Goal: Information Seeking & Learning: Learn about a topic

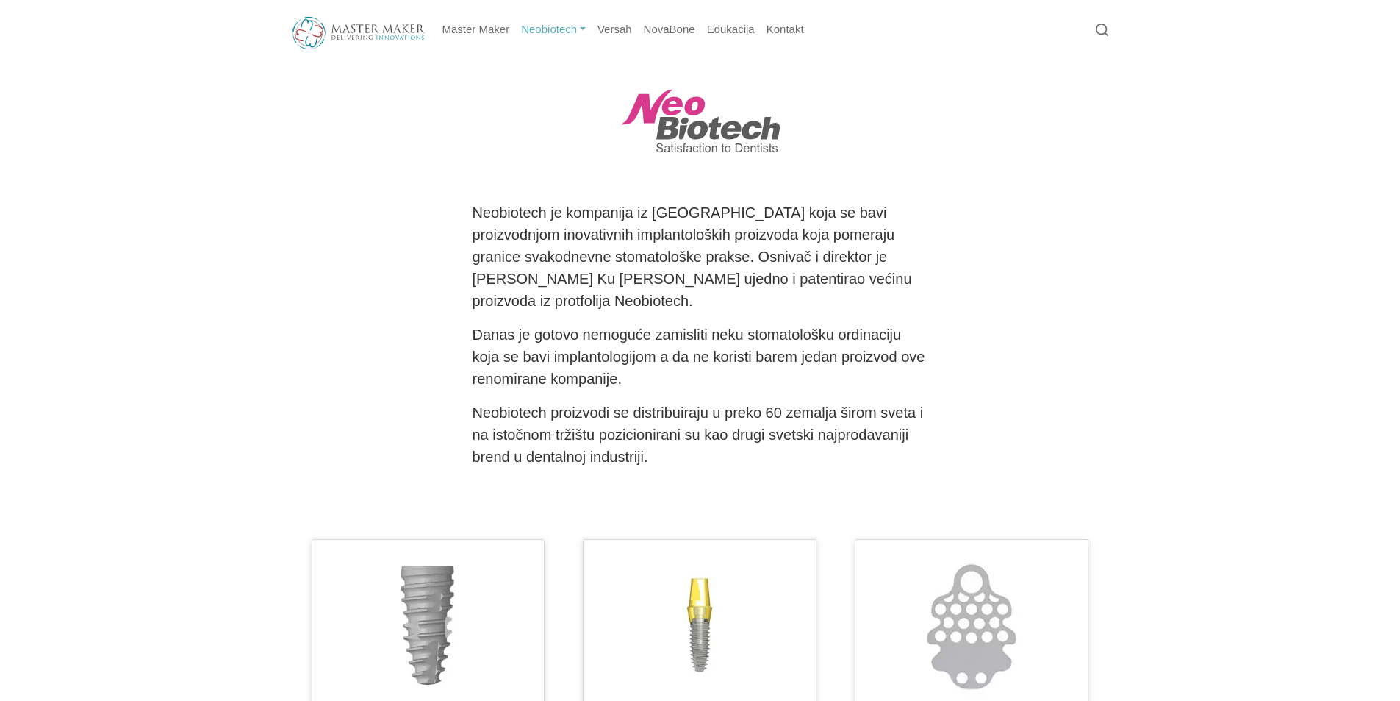
click at [551, 30] on link "Neobiotech" at bounding box center [553, 29] width 76 height 29
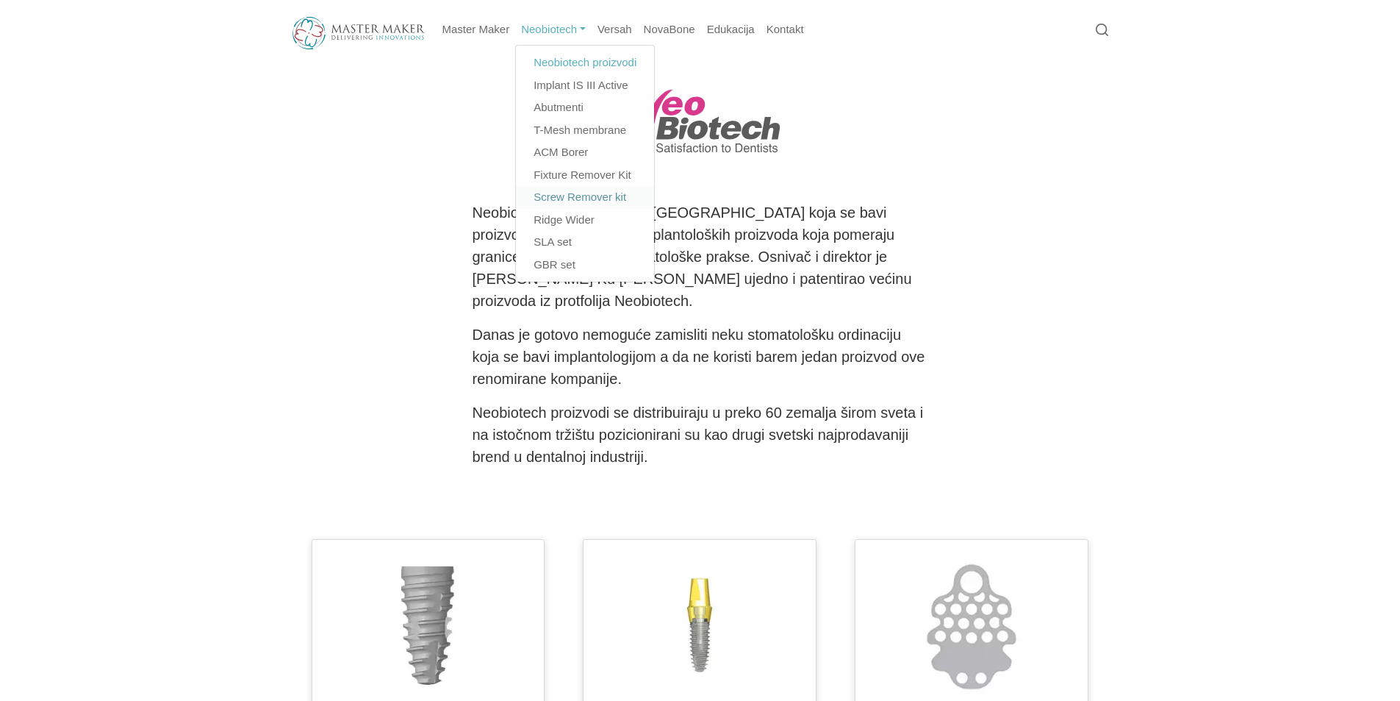
click at [564, 200] on link "Screw Remover kit" at bounding box center [585, 197] width 138 height 23
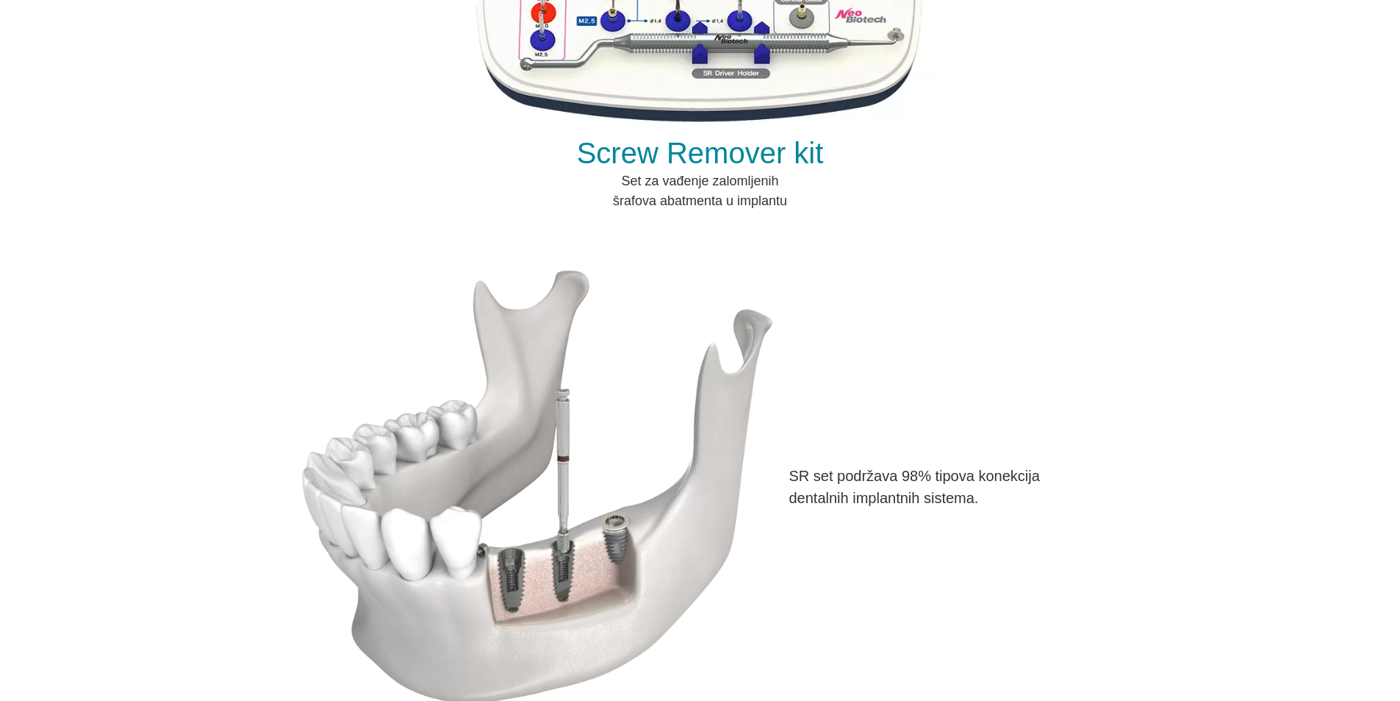
scroll to position [221, 0]
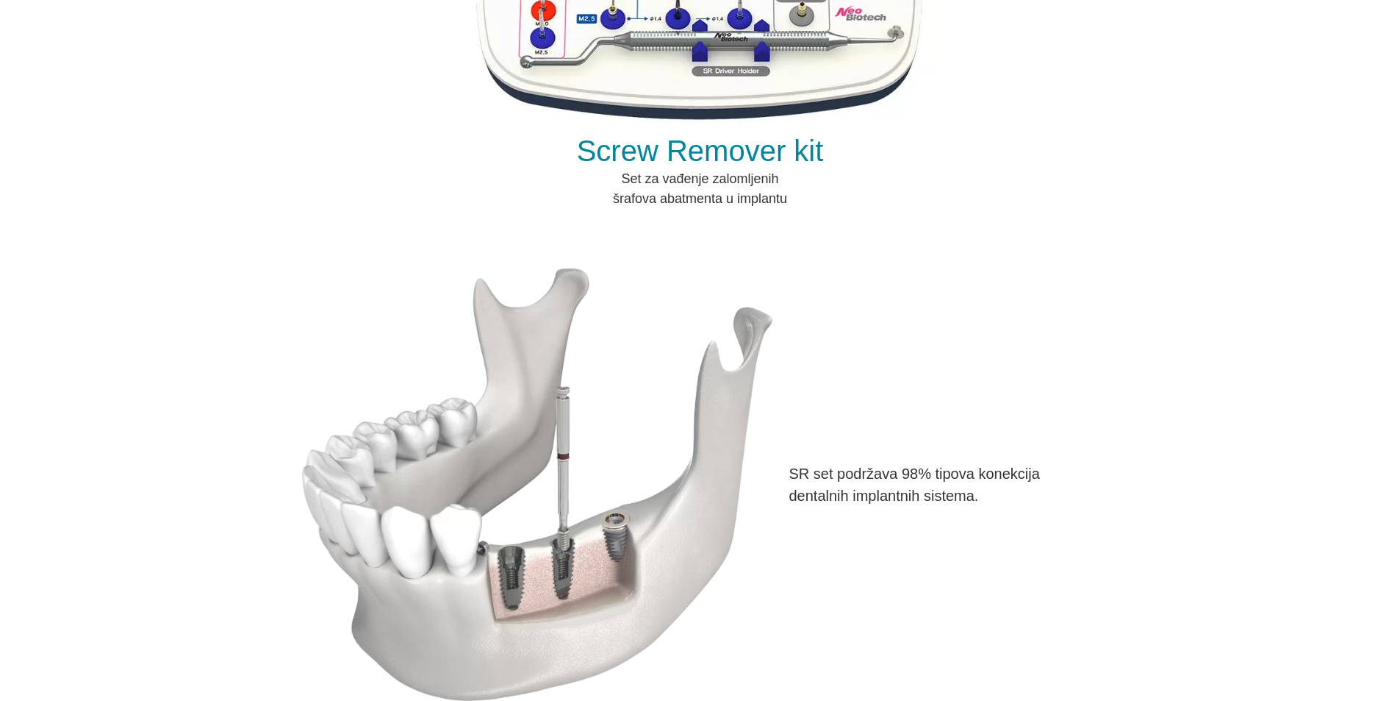
click at [598, 488] on img at bounding box center [537, 484] width 470 height 432
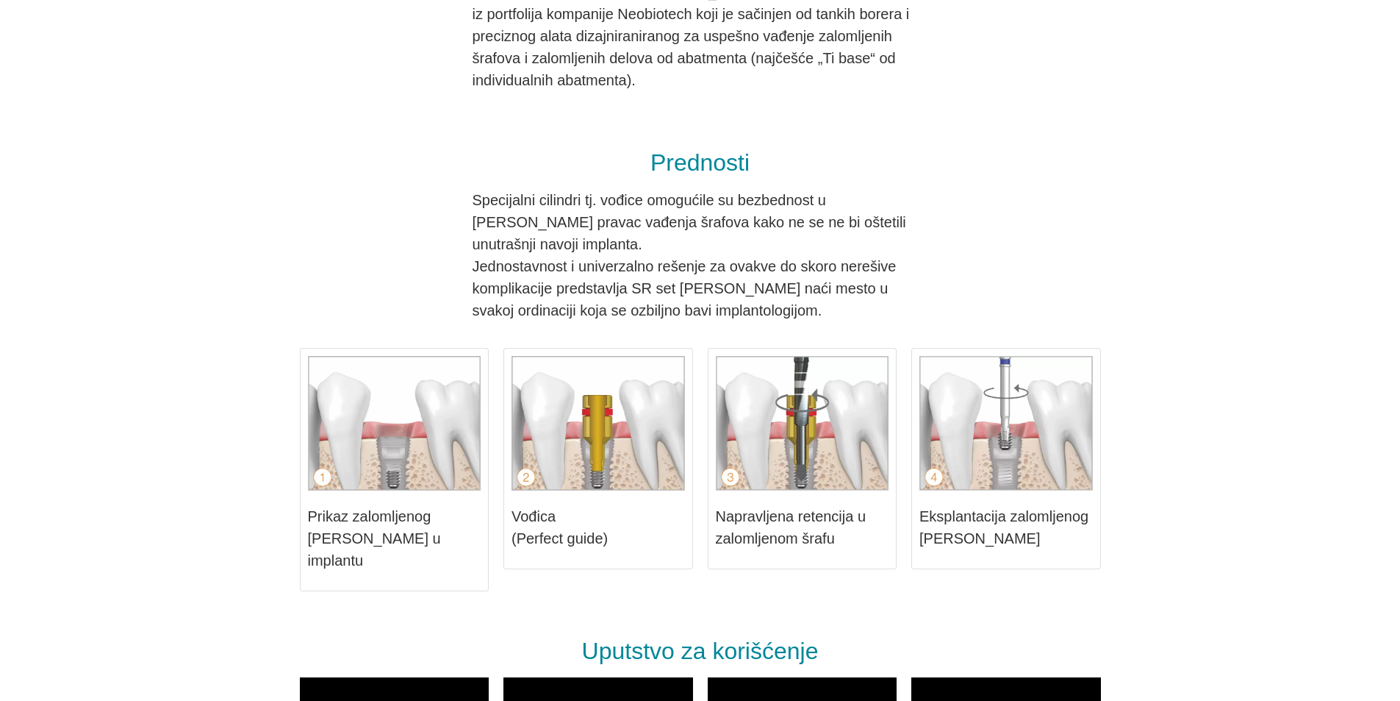
scroll to position [1029, 0]
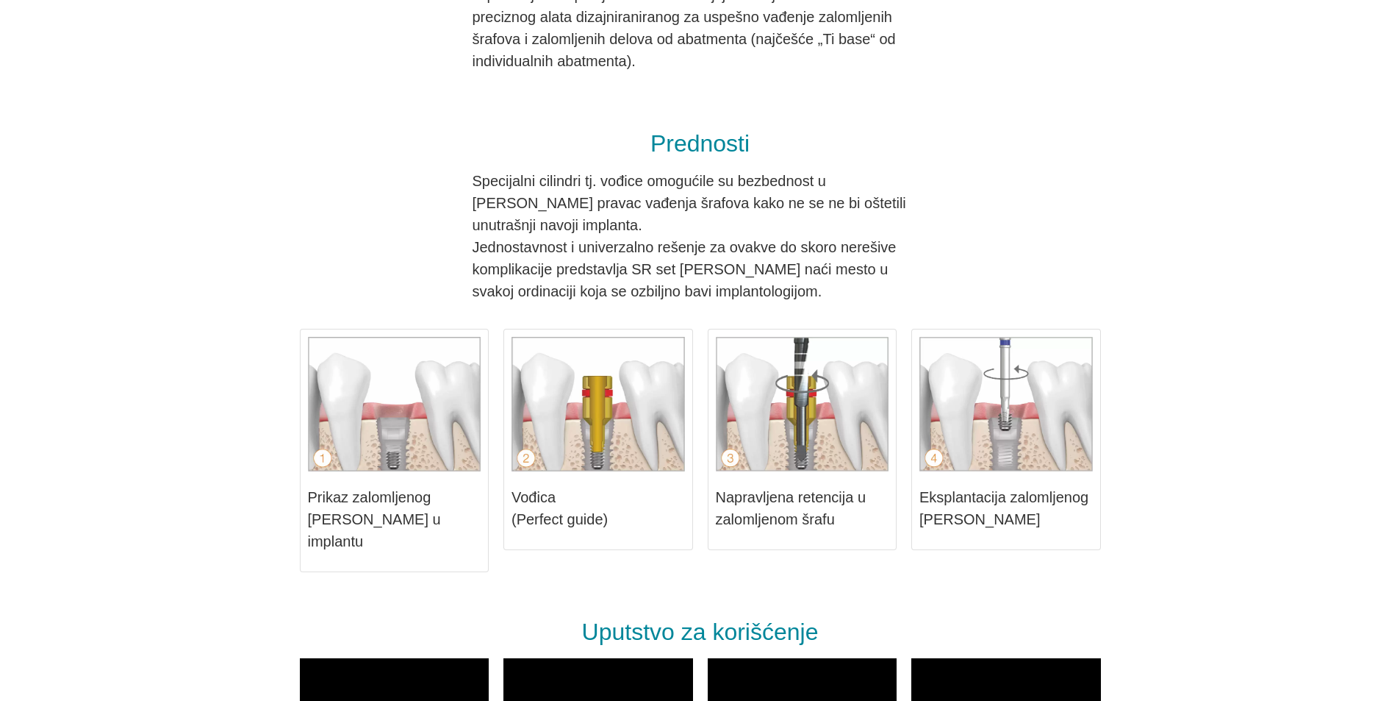
click at [414, 393] on img at bounding box center [394, 404] width 173 height 135
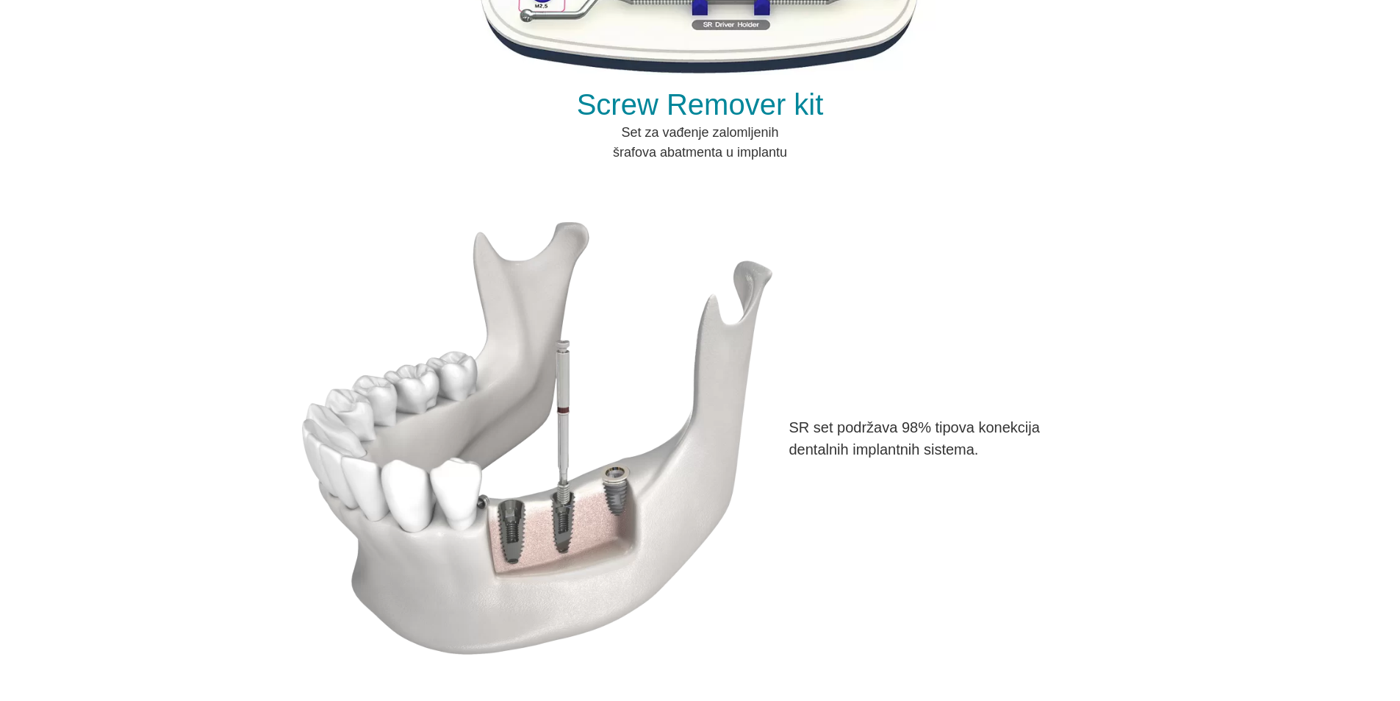
scroll to position [0, 0]
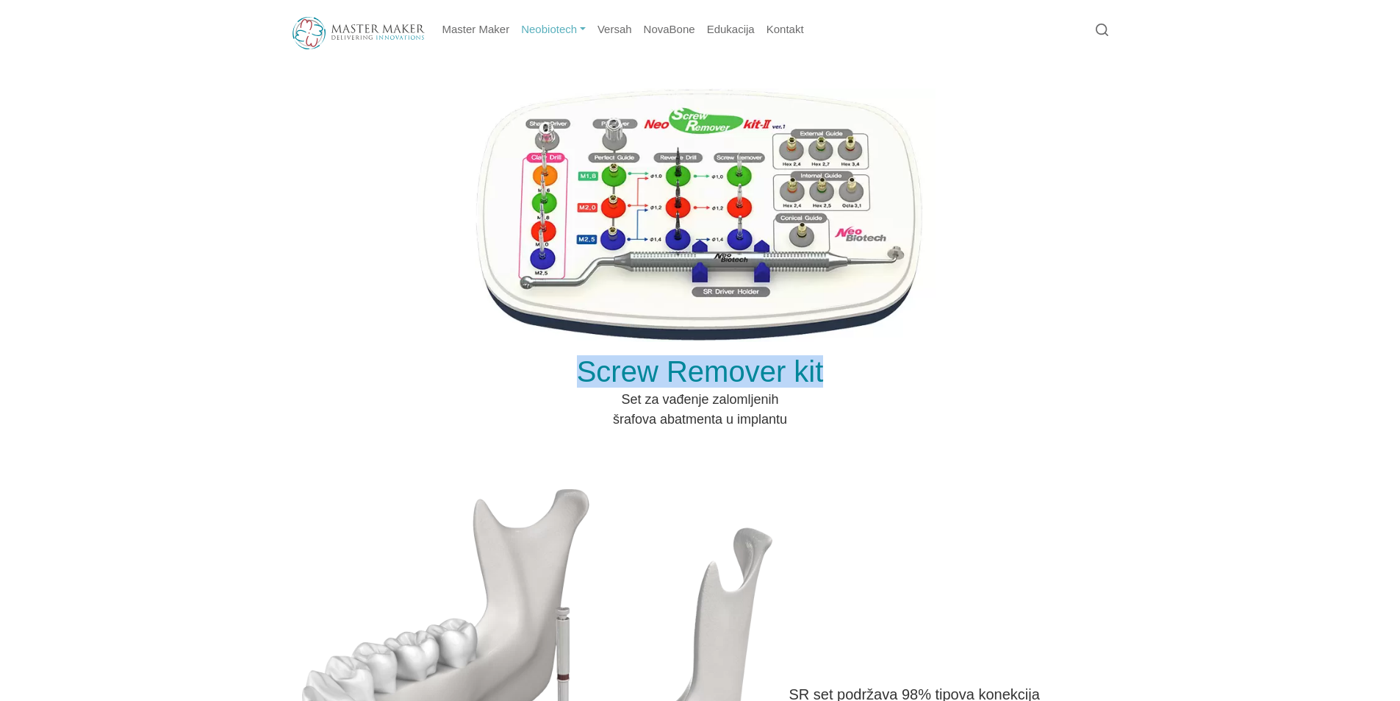
drag, startPoint x: 836, startPoint y: 368, endPoint x: 586, endPoint y: 367, distance: 249.9
click at [570, 369] on h1 "Screw Remover kit" at bounding box center [700, 371] width 801 height 29
copy h1 "Screw Remover kit"
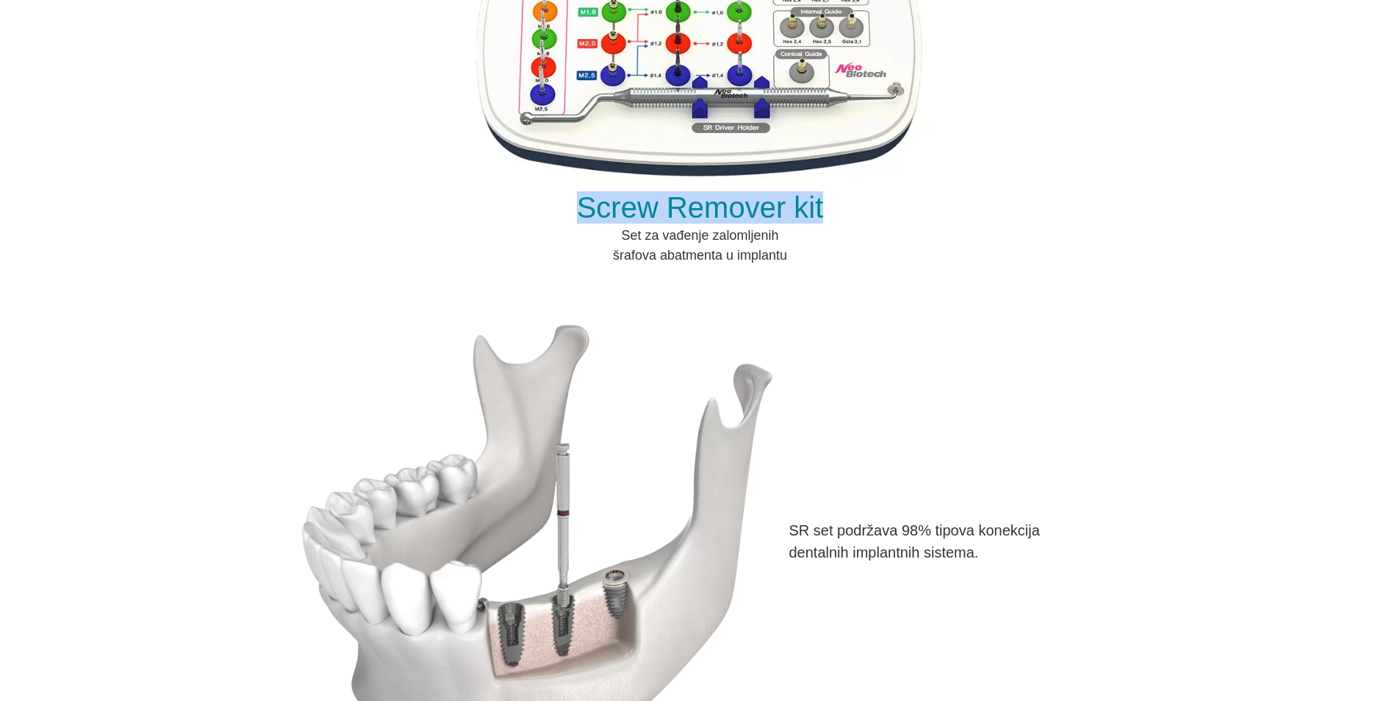
scroll to position [147, 0]
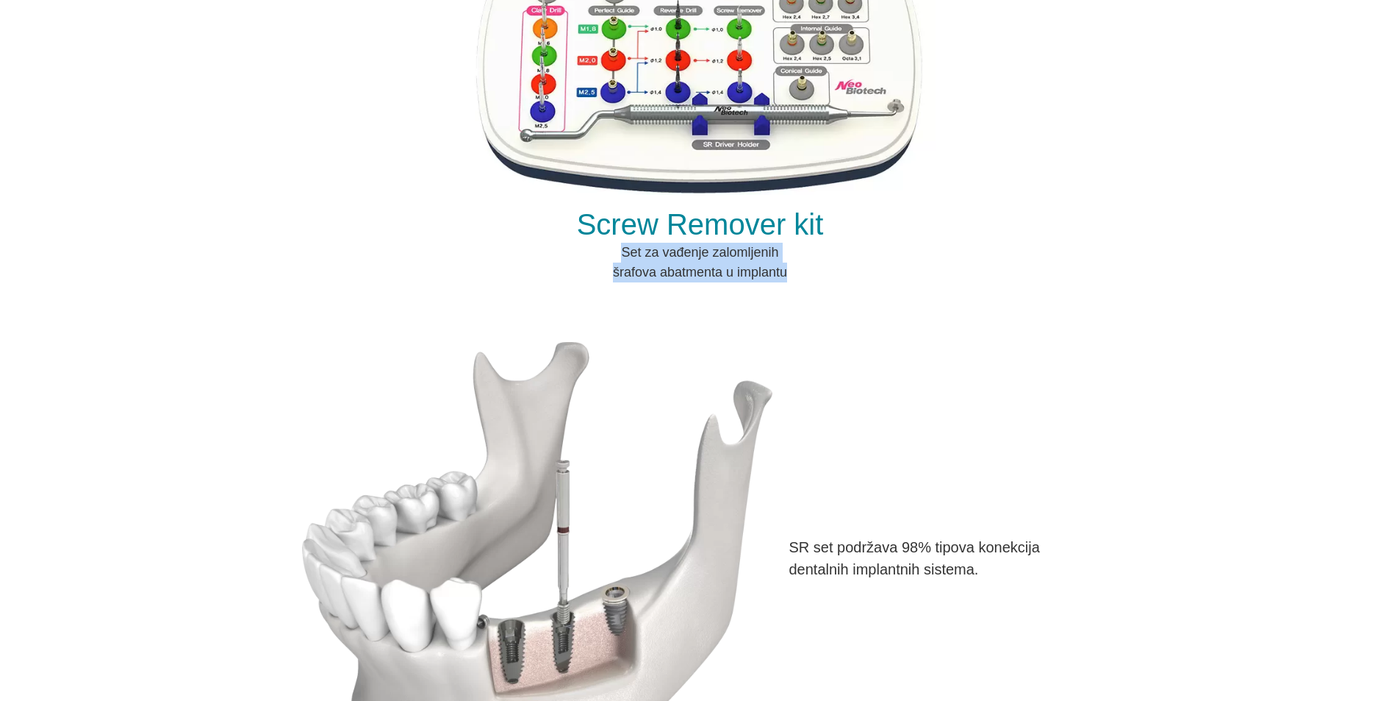
drag, startPoint x: 802, startPoint y: 273, endPoint x: 625, endPoint y: 253, distance: 178.4
click at [625, 253] on p "Set za vađenje zalomljenih šrafova abatmenta u implantu" at bounding box center [701, 263] width 456 height 40
copy p "Set za vađenje zalomljenih šrafova abatmenta u implantu"
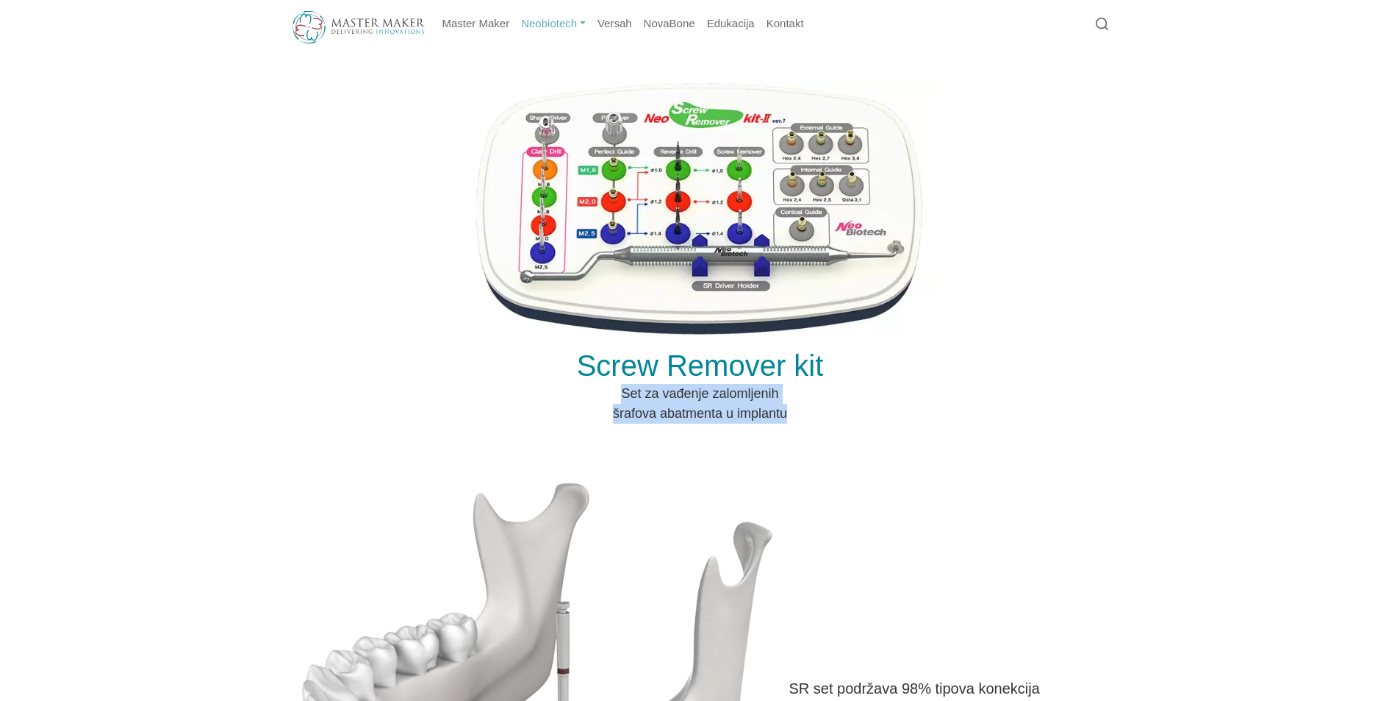
scroll to position [0, 0]
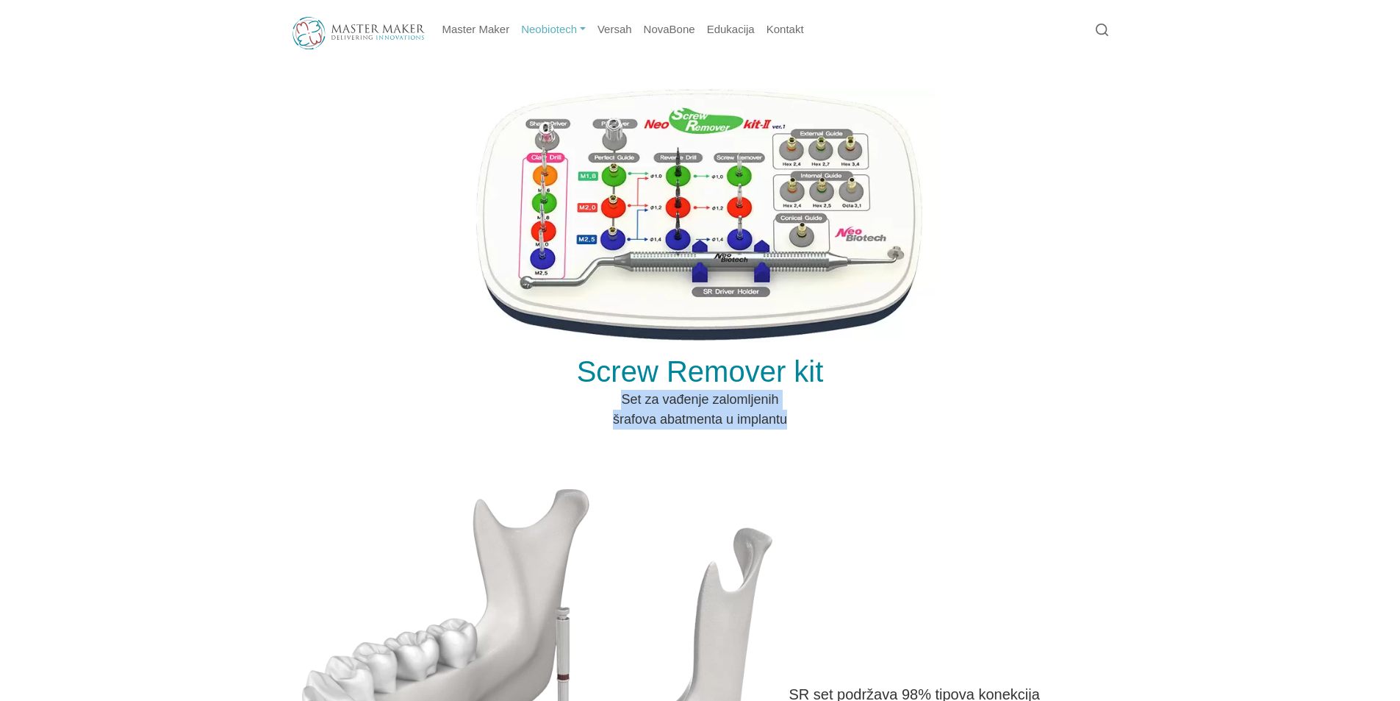
copy p "Set za vađenje zalomljenih šrafova abatmenta u implantu"
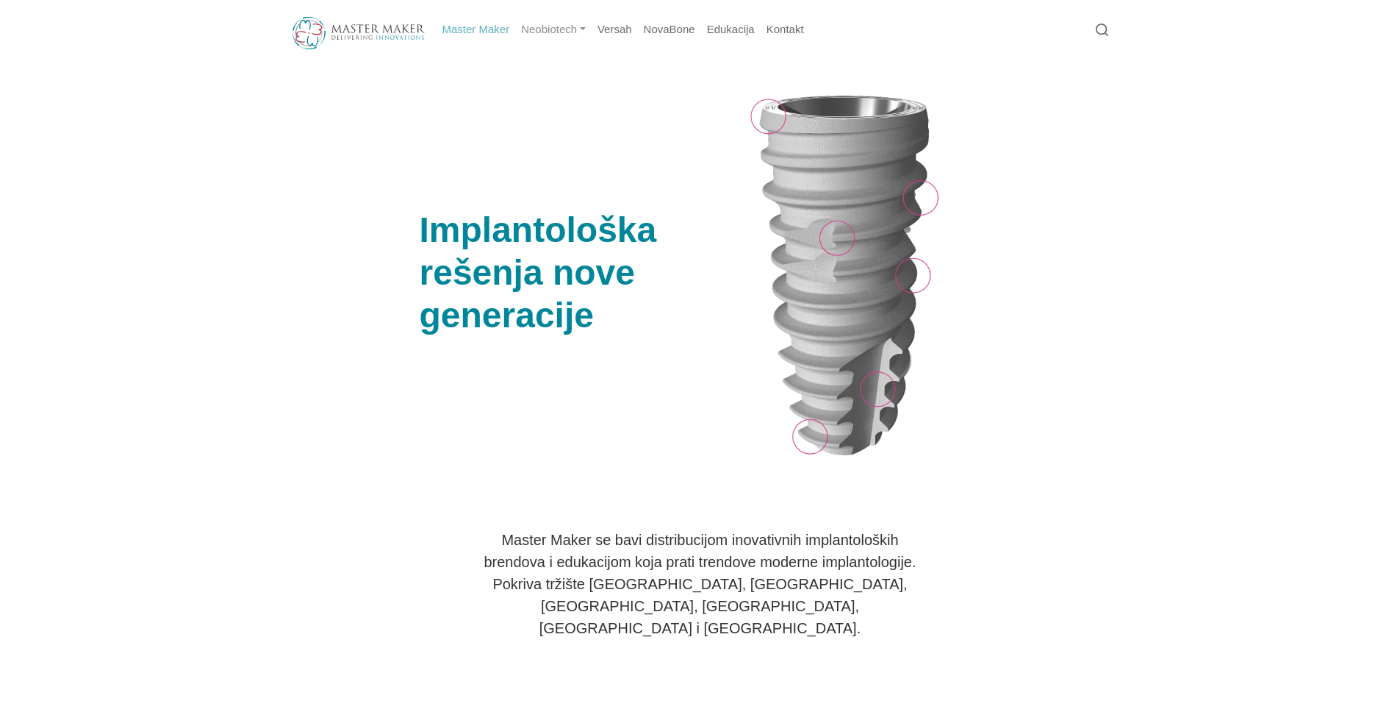
click at [560, 30] on link "Neobiotech" at bounding box center [553, 29] width 76 height 29
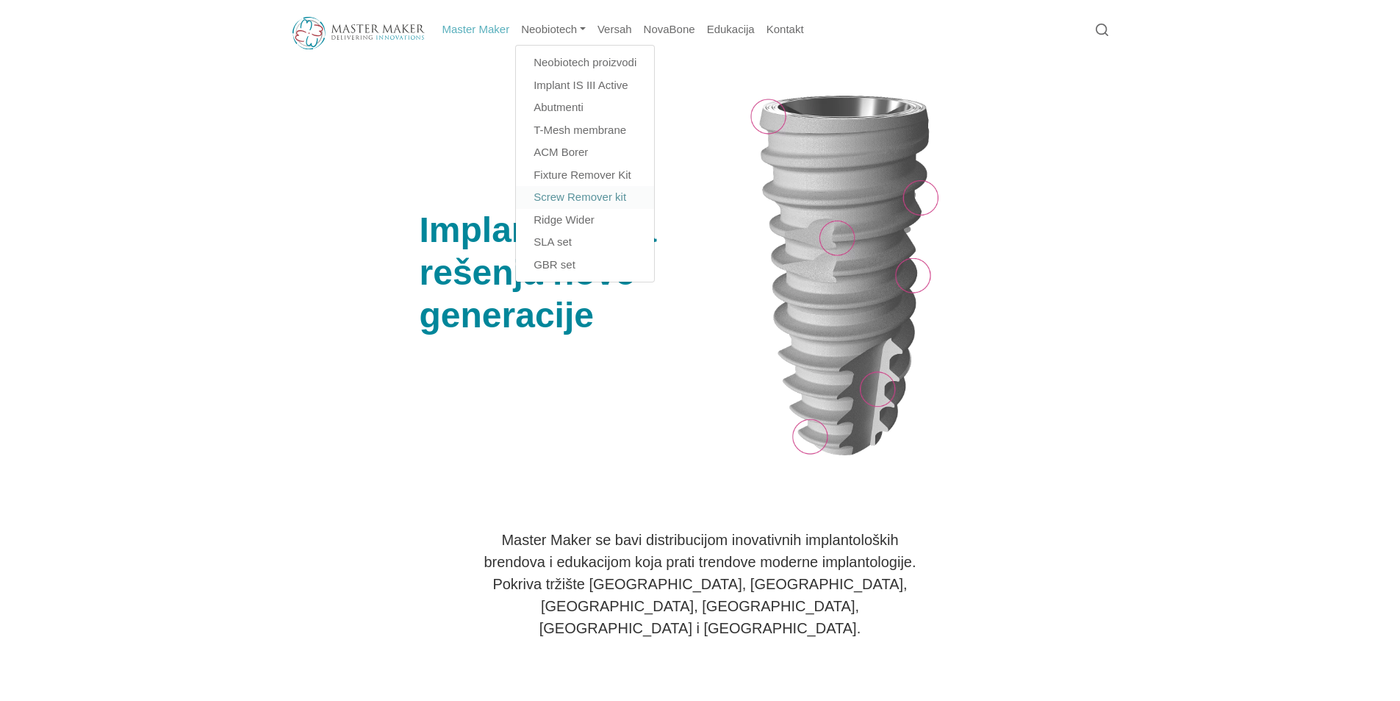
click at [572, 196] on link "Screw Remover kit" at bounding box center [585, 197] width 138 height 23
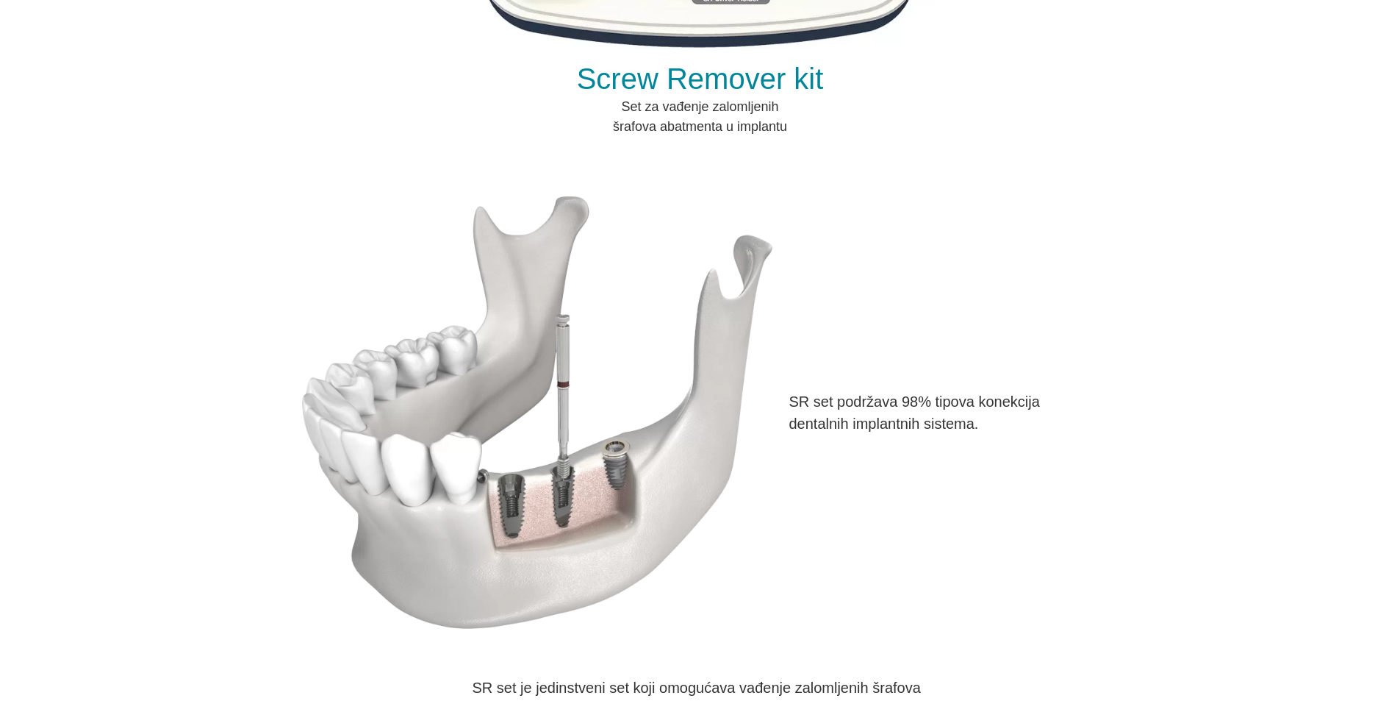
scroll to position [294, 0]
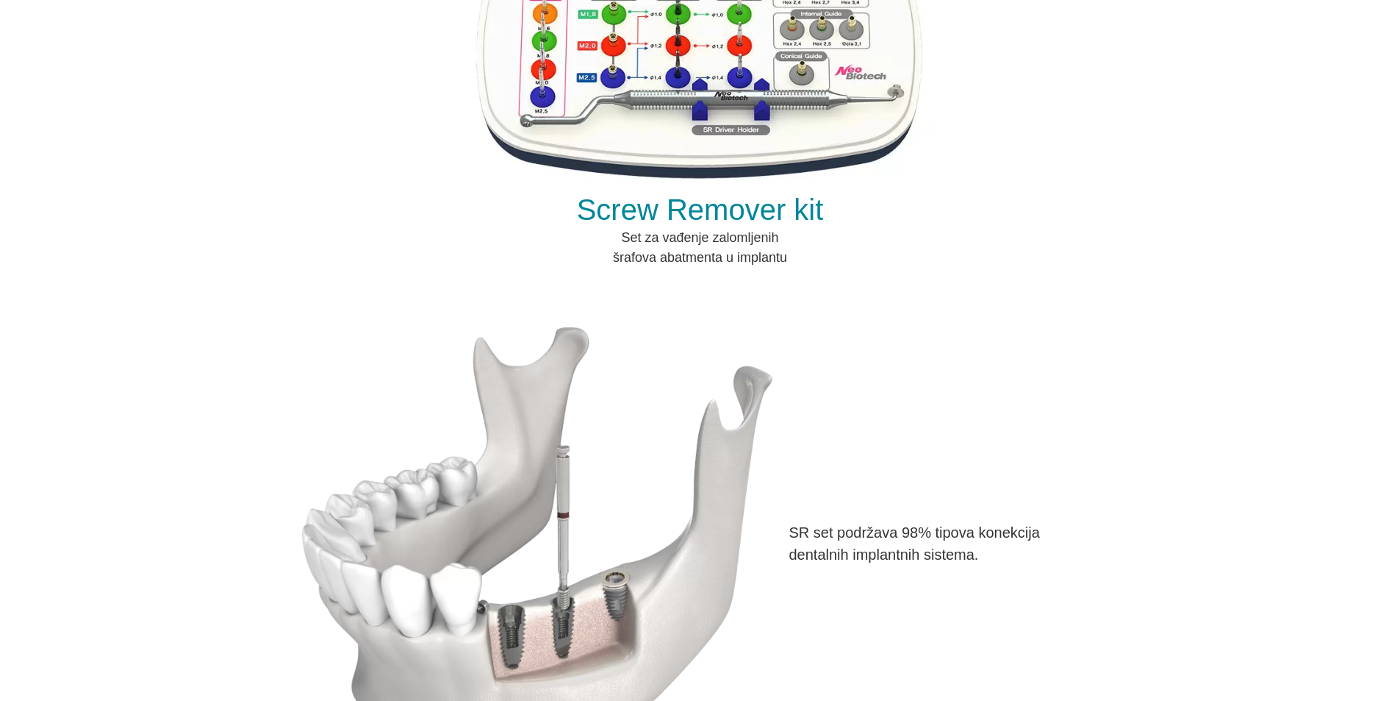
scroll to position [0, 0]
